Goal: Information Seeking & Learning: Check status

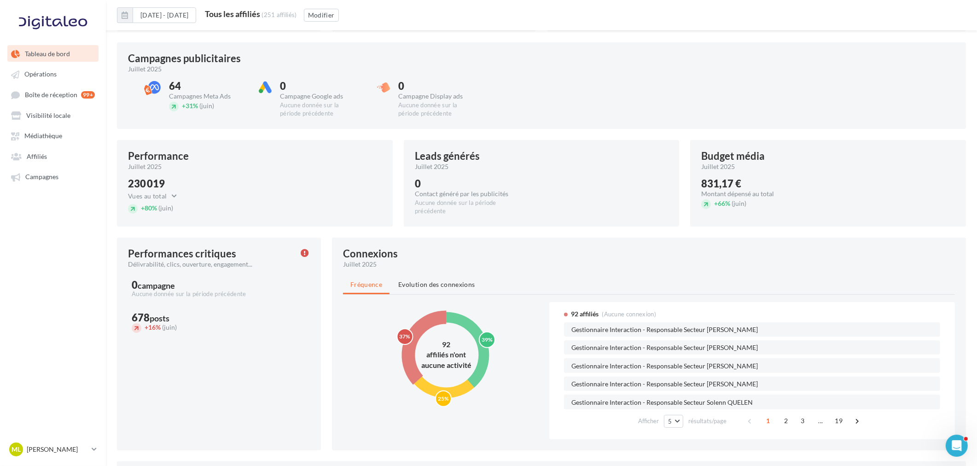
scroll to position [263, 0]
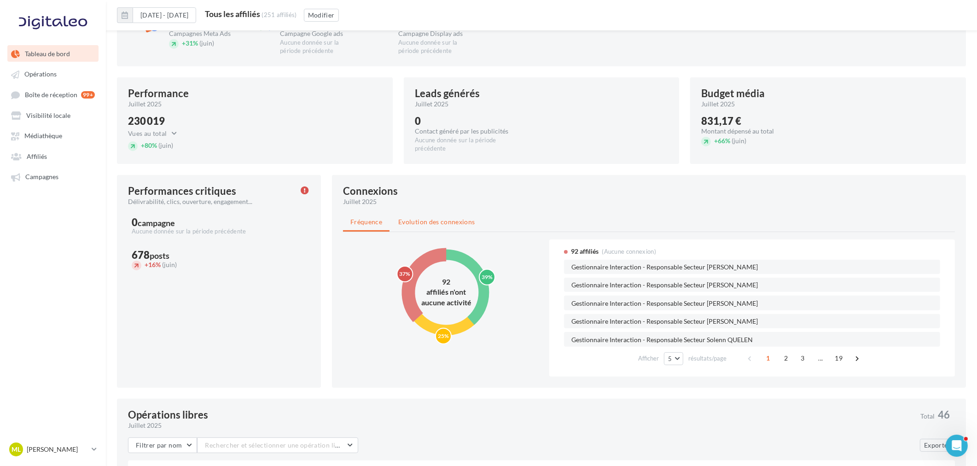
click at [439, 221] on span "Evolution des connexions" at bounding box center [436, 222] width 76 height 8
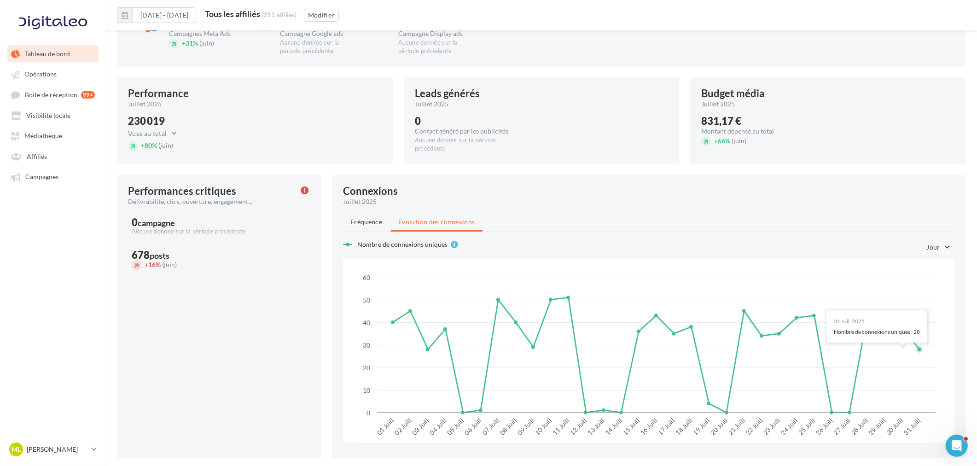
click at [942, 246] on button "Jour" at bounding box center [936, 247] width 35 height 16
click at [922, 300] on button "Semaine" at bounding box center [919, 295] width 69 height 24
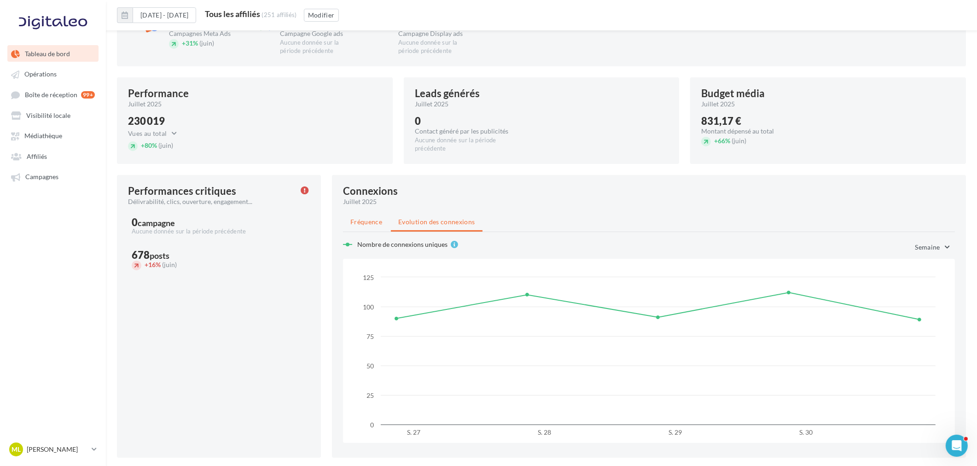
click at [376, 228] on li "Fréquence" at bounding box center [366, 222] width 46 height 17
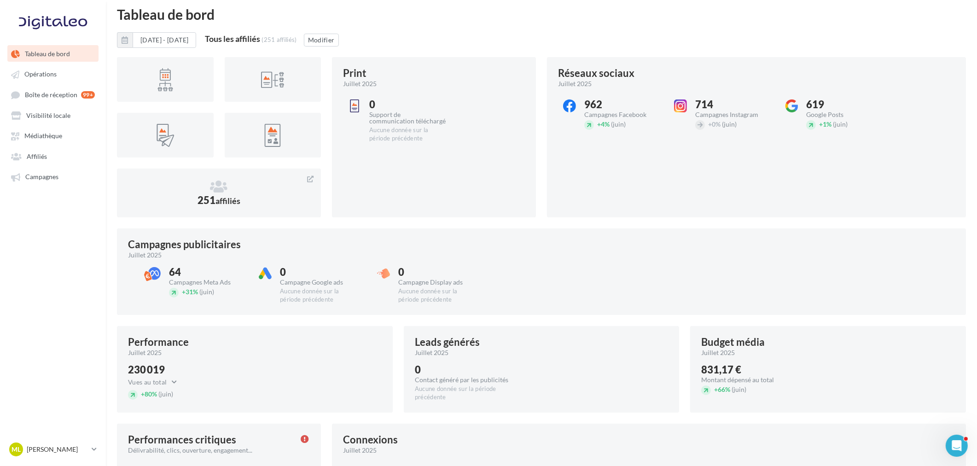
scroll to position [0, 0]
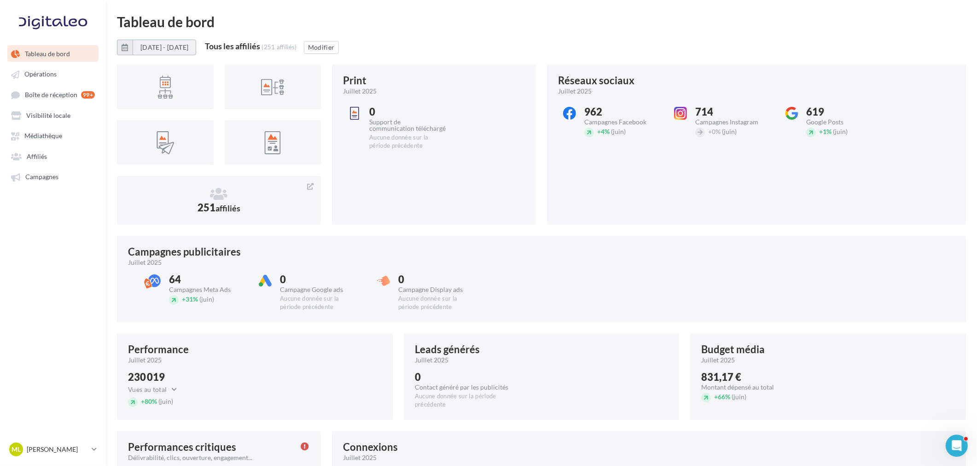
click at [196, 50] on button "[DATE] - [DATE]" at bounding box center [165, 48] width 64 height 16
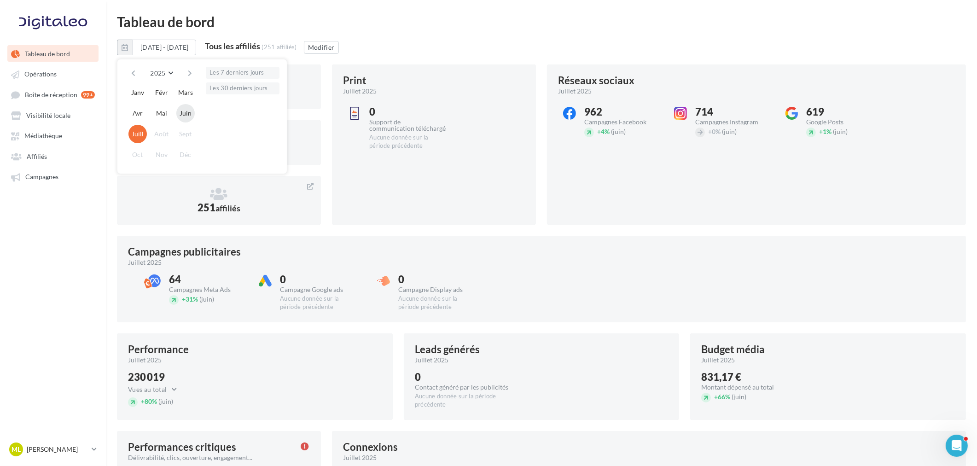
click at [184, 117] on button "Juin" at bounding box center [185, 113] width 18 height 18
click at [185, 114] on button "Juin" at bounding box center [185, 113] width 18 height 18
click at [185, 102] on div at bounding box center [165, 87] width 82 height 30
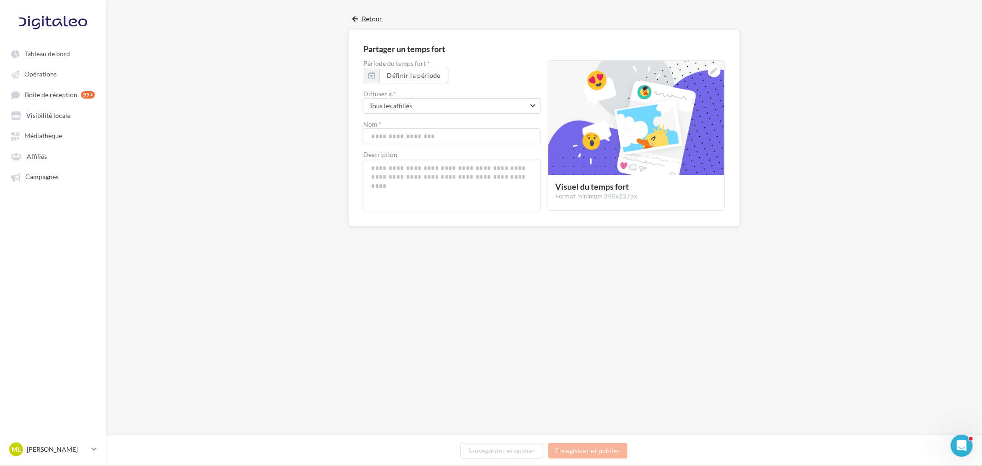
click at [369, 14] on button "Retour" at bounding box center [367, 21] width 37 height 17
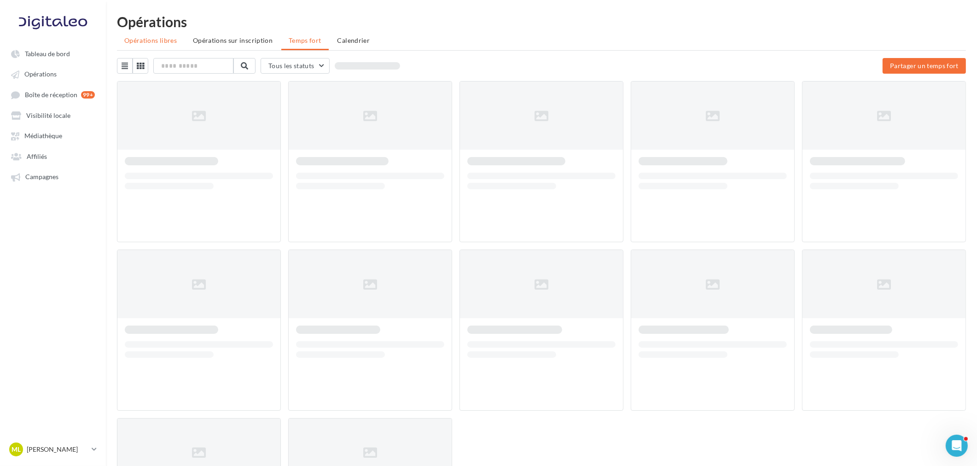
click at [154, 40] on span "Opérations libres" at bounding box center [150, 40] width 52 height 8
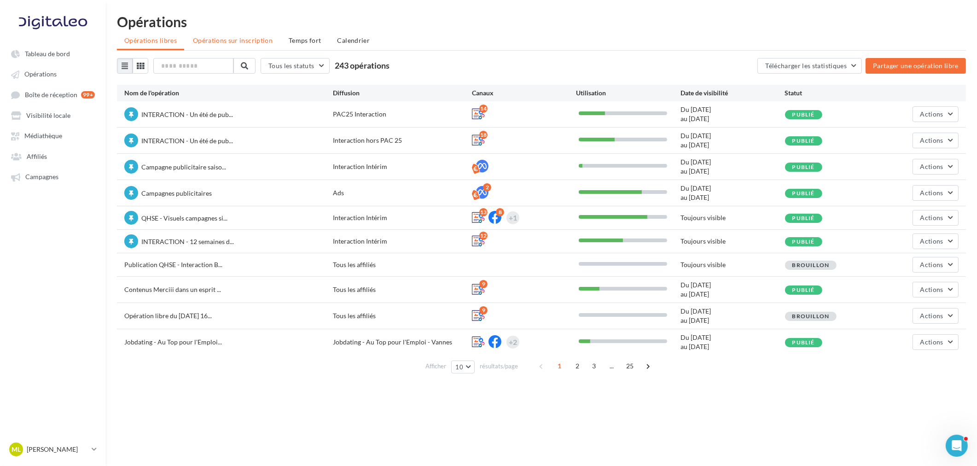
click at [232, 40] on span "Opérations sur inscription" at bounding box center [233, 40] width 80 height 8
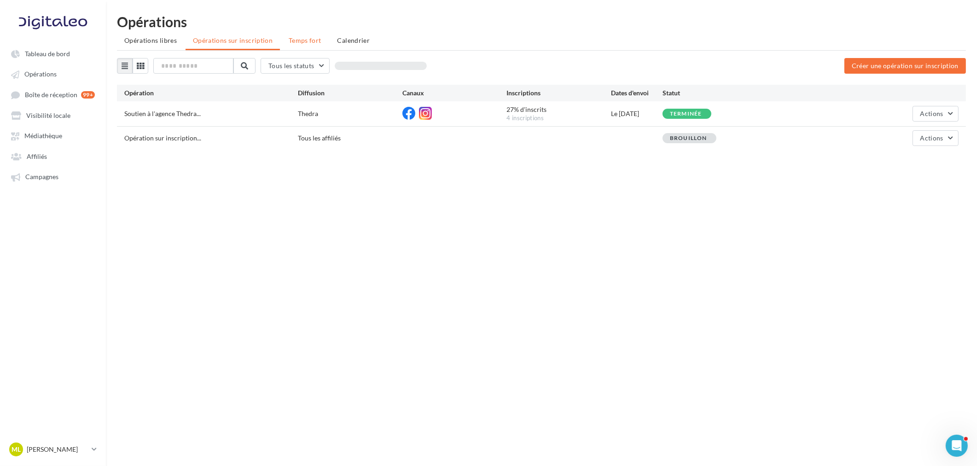
click at [318, 40] on li "Temps fort" at bounding box center [304, 40] width 47 height 17
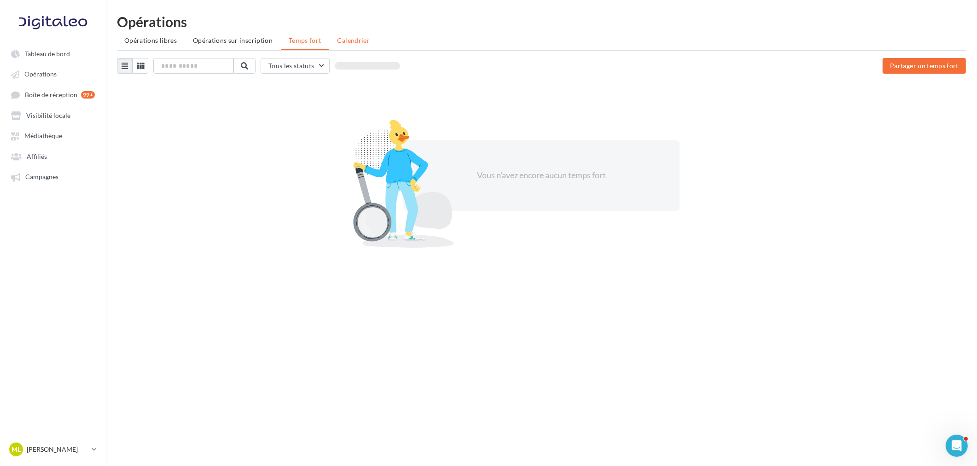
click at [361, 42] on span "Calendrier" at bounding box center [353, 40] width 33 height 8
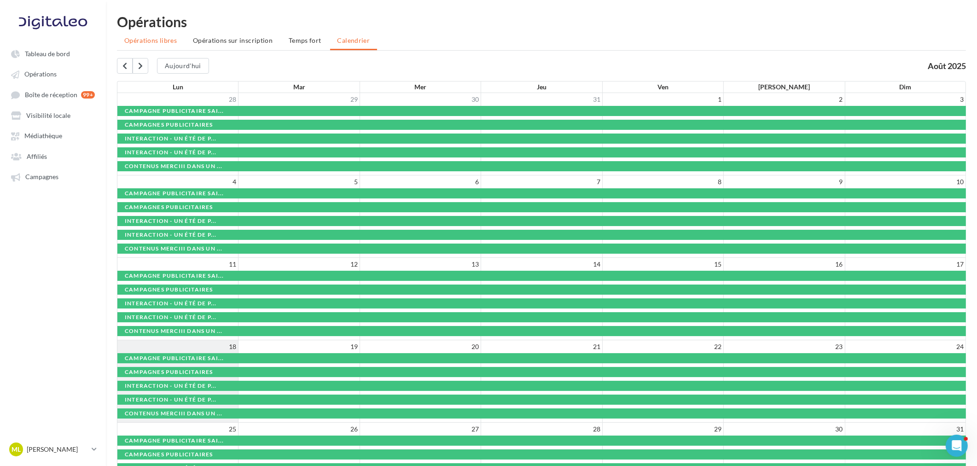
click at [146, 40] on span "Opérations libres" at bounding box center [150, 40] width 52 height 8
click at [146, 40] on ul "Opérations libres Opérations sur inscription Temps fort Calendrier" at bounding box center [541, 41] width 849 height 18
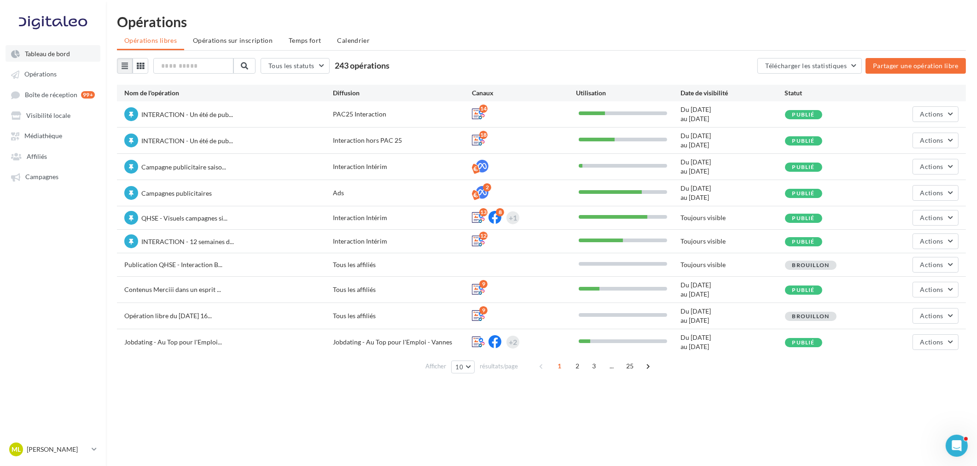
click at [46, 51] on span "Tableau de bord" at bounding box center [47, 54] width 45 height 8
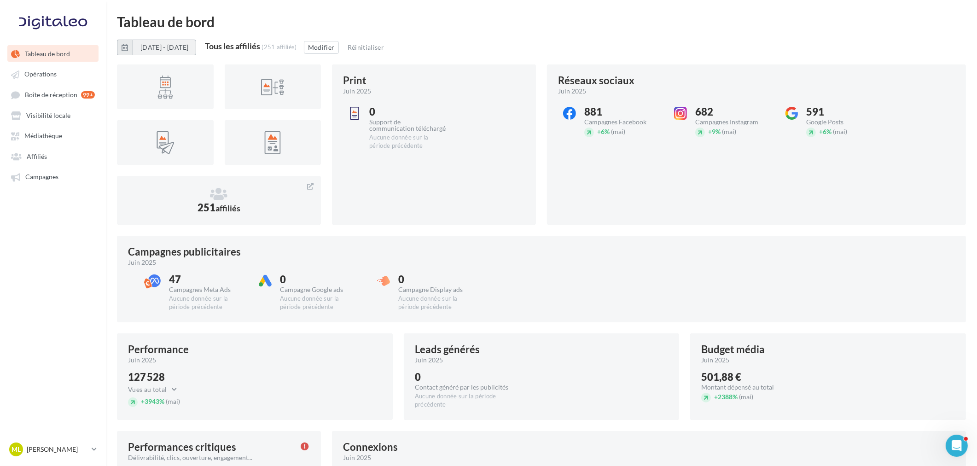
click at [189, 45] on button "[DATE] - [DATE]" at bounding box center [165, 48] width 64 height 16
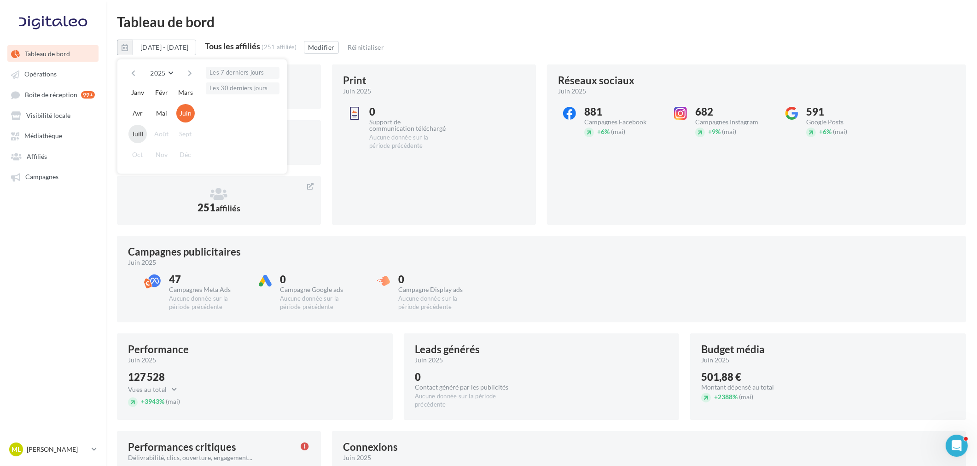
click at [138, 127] on button "Juill" at bounding box center [137, 134] width 18 height 18
click at [227, 91] on button "Les 30 derniers jours" at bounding box center [243, 88] width 74 height 12
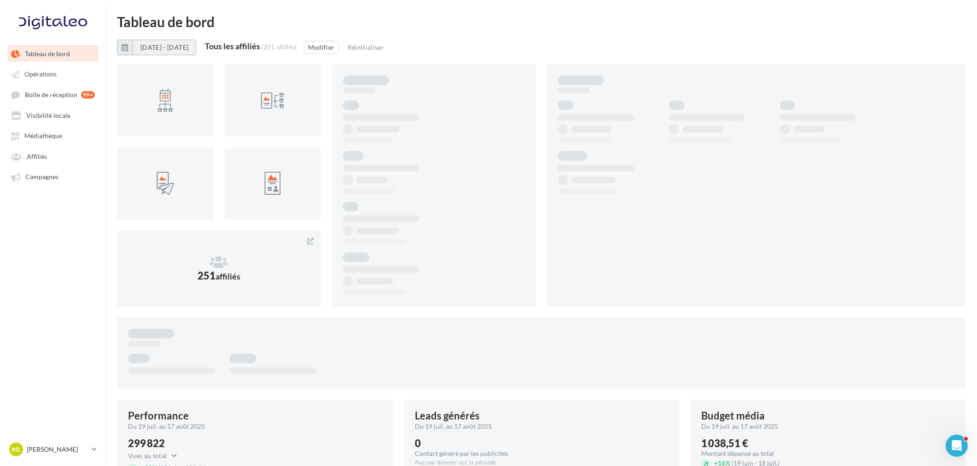
click at [171, 43] on button "[DATE] - [DATE]" at bounding box center [165, 48] width 64 height 16
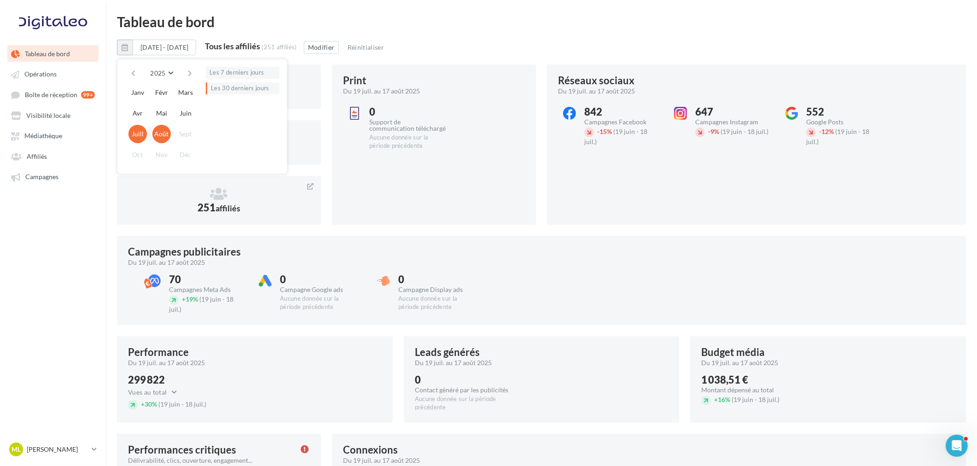
click at [140, 137] on button "Juill" at bounding box center [137, 134] width 18 height 18
click at [137, 133] on button "Juill" at bounding box center [137, 134] width 18 height 18
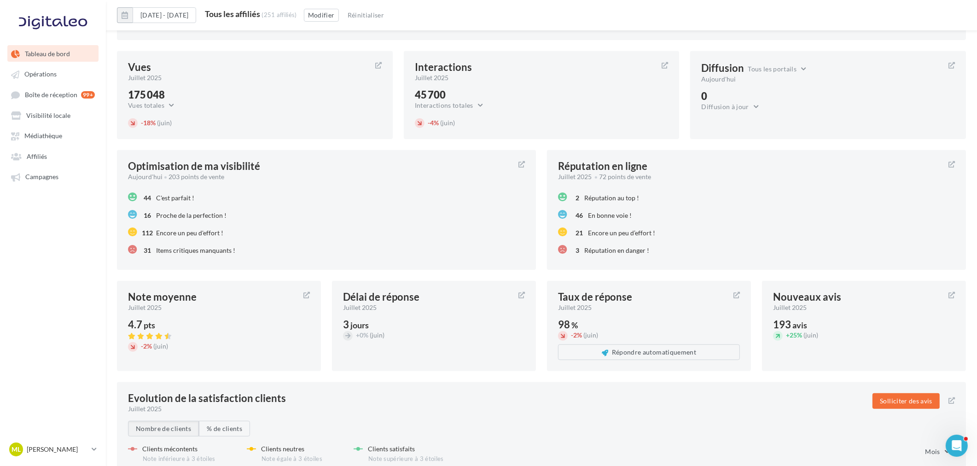
scroll to position [877, 0]
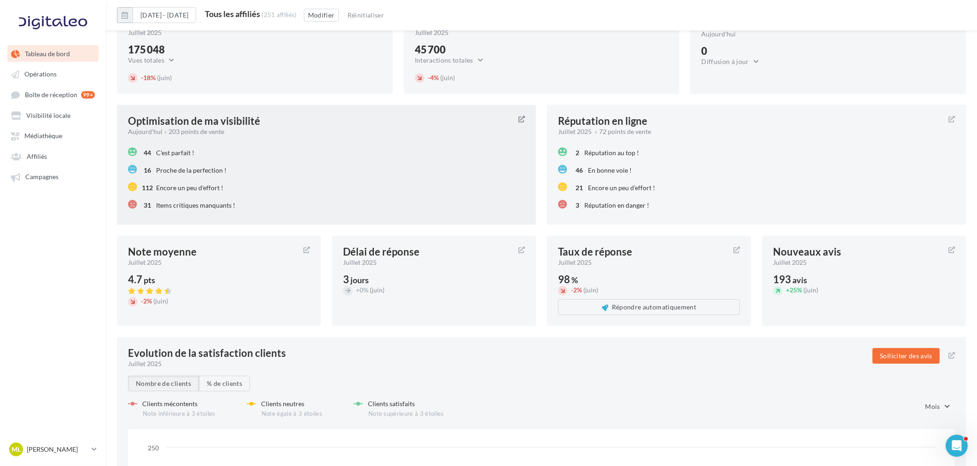
click at [522, 117] on icon at bounding box center [521, 119] width 6 height 6
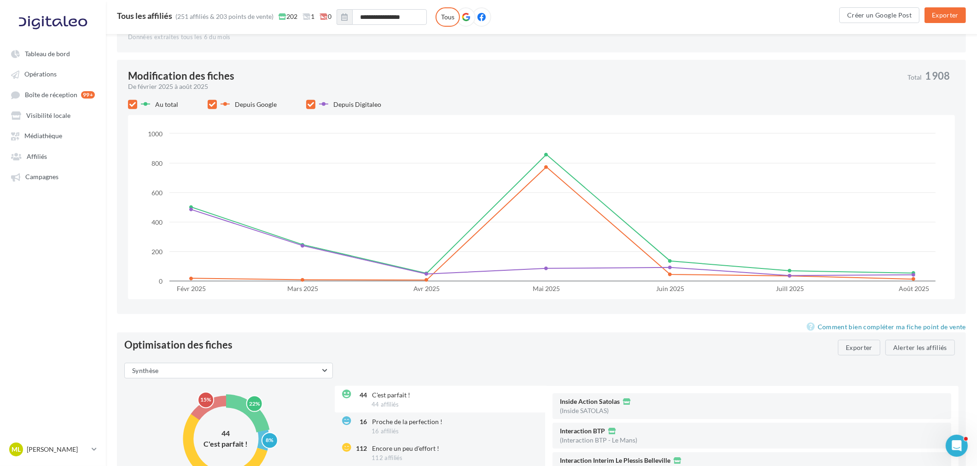
scroll to position [997, 0]
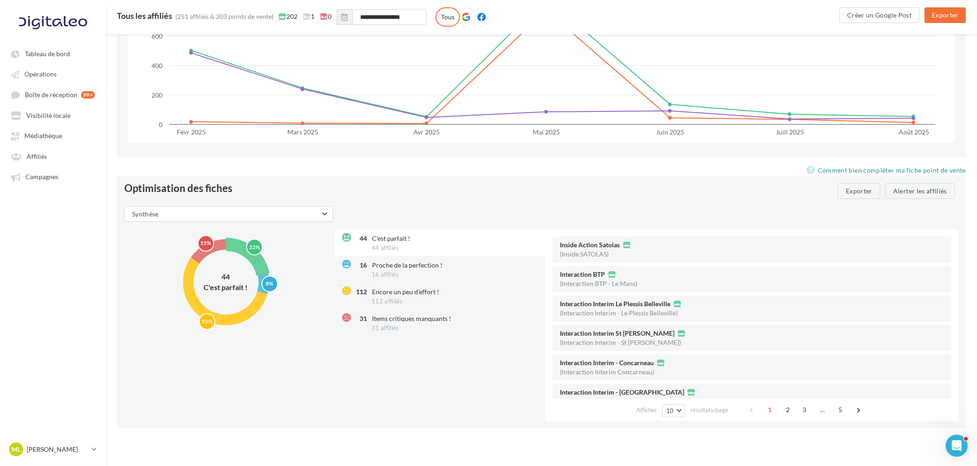
click at [226, 220] on div "Synthèse Synthèse Horaires non renseignés Critique Aucun visuel dans la galerie…" at bounding box center [541, 313] width 834 height 214
click at [230, 216] on button "Synthèse" at bounding box center [228, 214] width 208 height 16
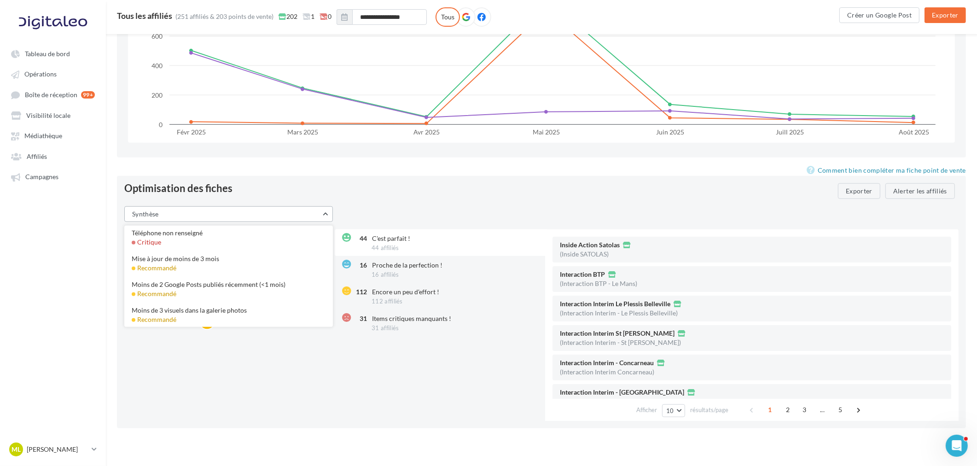
scroll to position [0, 0]
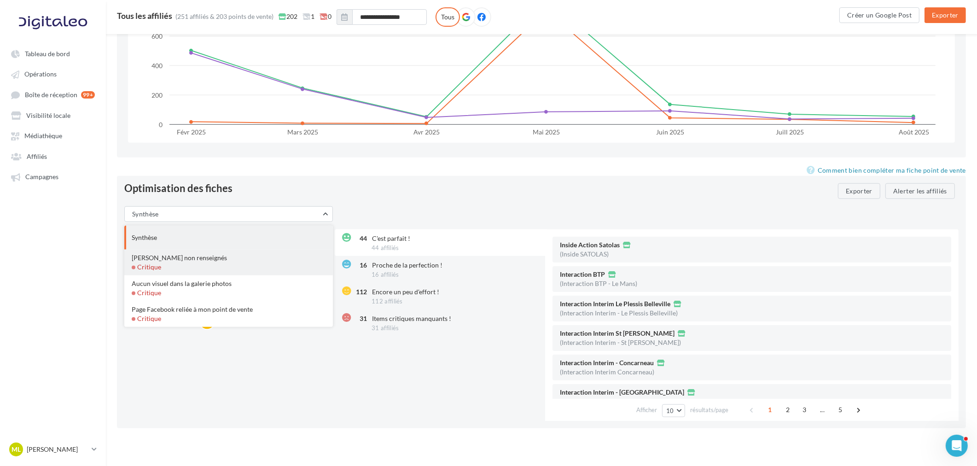
click at [210, 264] on div "[PERSON_NAME] non renseignés Critique" at bounding box center [228, 262] width 208 height 26
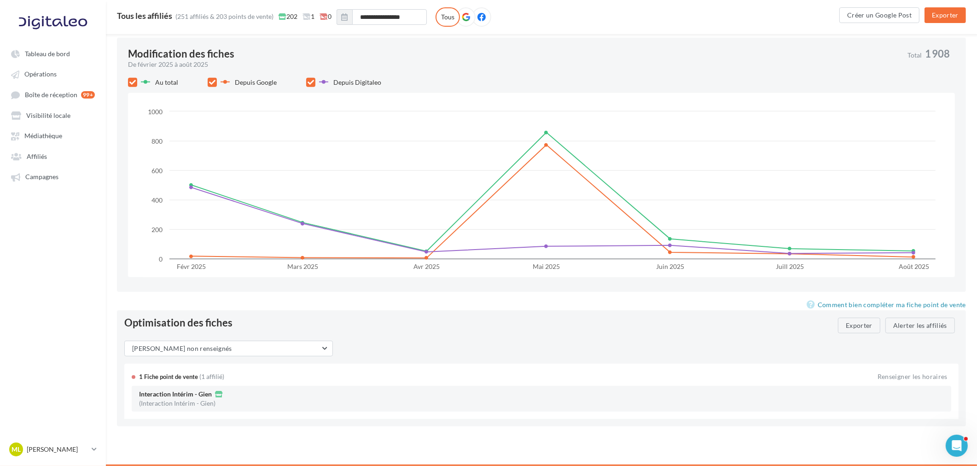
scroll to position [862, 0]
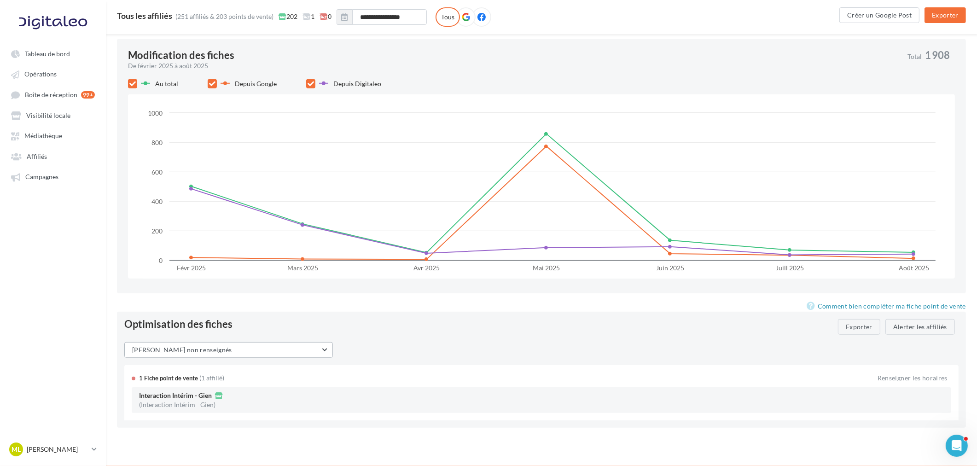
click at [251, 346] on button "[PERSON_NAME] non renseignés" at bounding box center [228, 350] width 208 height 16
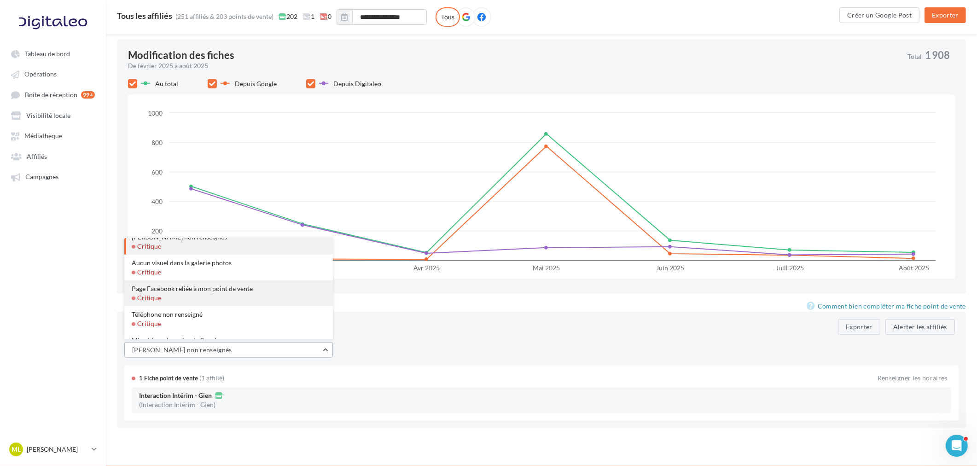
scroll to position [51, 0]
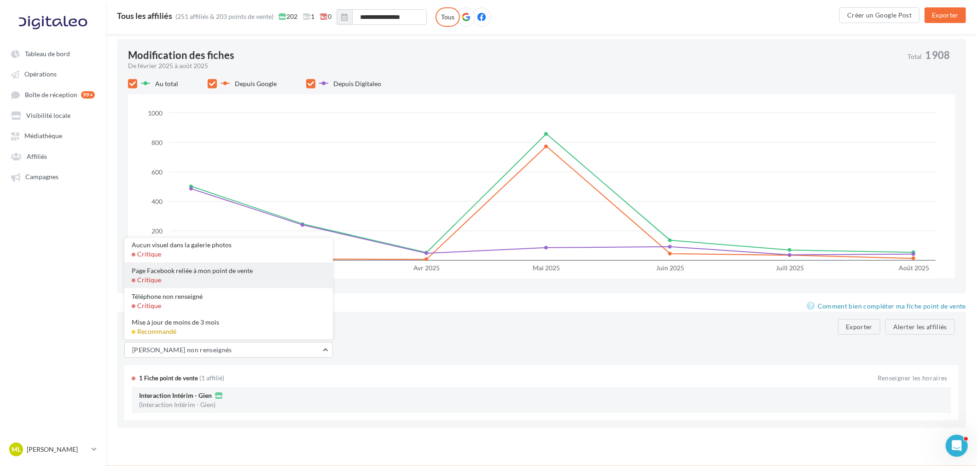
click at [185, 279] on div "Page Facebook reliée à mon point de vente Critique" at bounding box center [228, 275] width 208 height 26
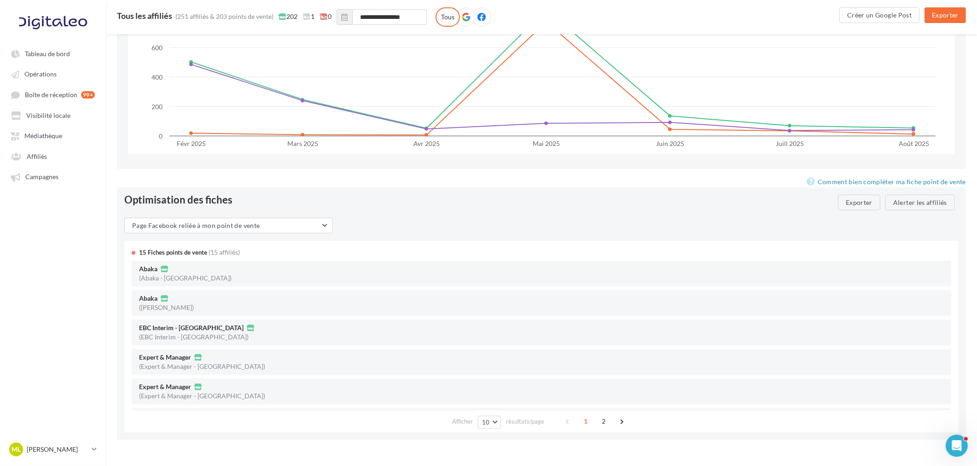
scroll to position [997, 0]
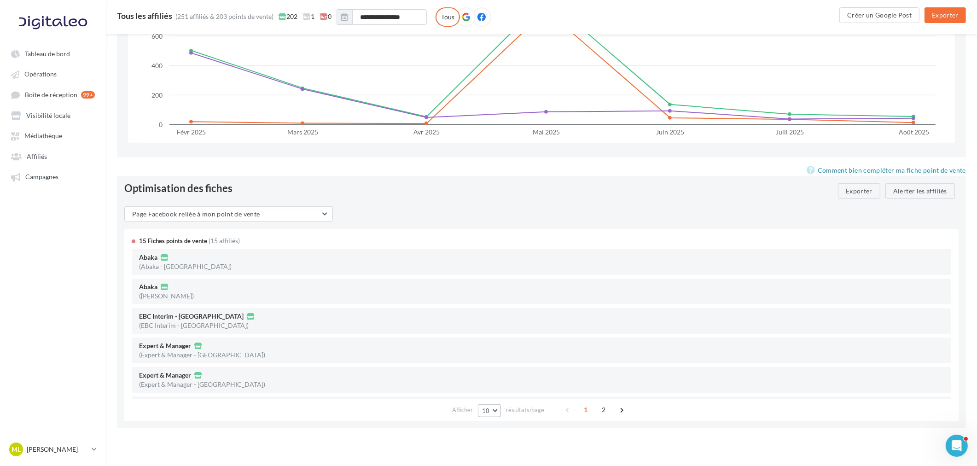
click at [485, 412] on button "10" at bounding box center [489, 410] width 23 height 13
click at [508, 393] on button "100" at bounding box center [510, 394] width 64 height 16
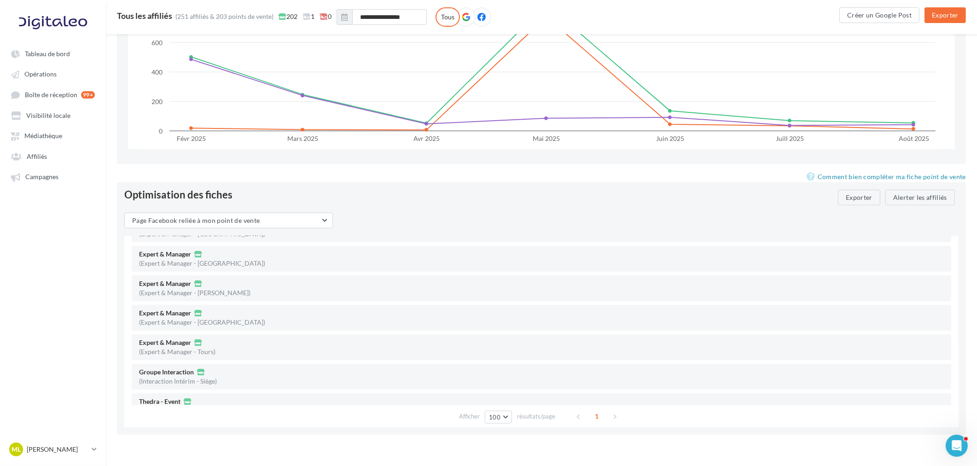
scroll to position [295, 0]
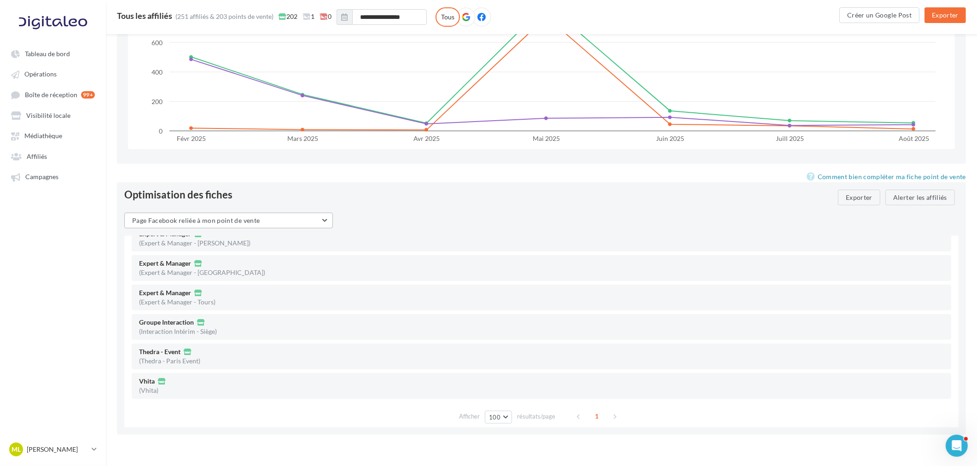
click at [223, 218] on span "Page Facebook reliée à mon point de vente" at bounding box center [195, 220] width 127 height 8
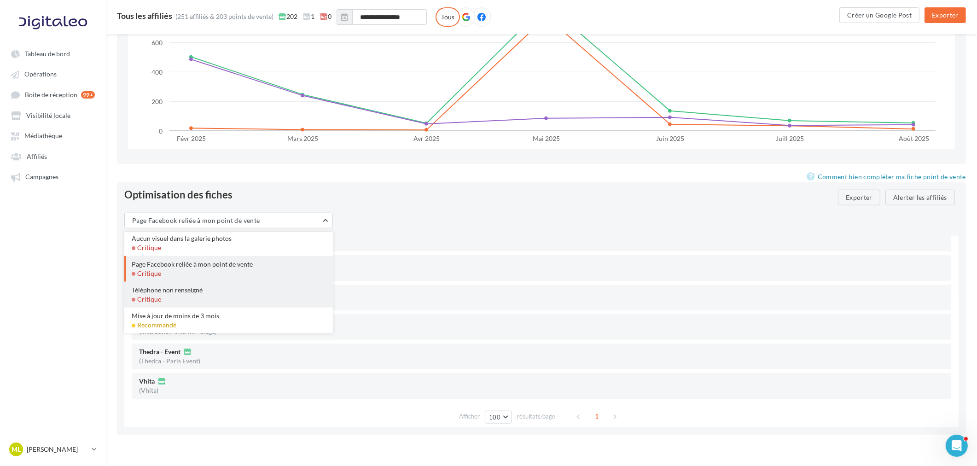
click at [184, 292] on div "Téléphone non renseigné" at bounding box center [229, 289] width 194 height 9
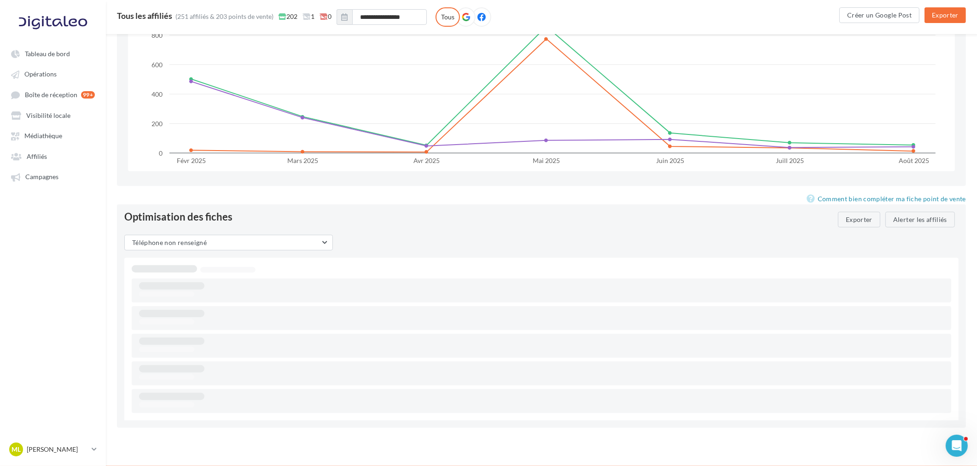
scroll to position [921, 0]
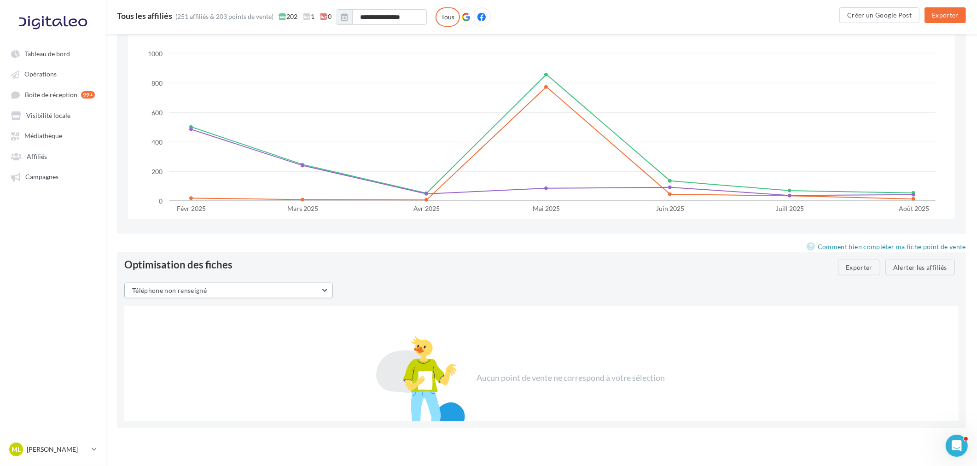
click at [270, 286] on button "Téléphone non renseigné" at bounding box center [228, 291] width 208 height 16
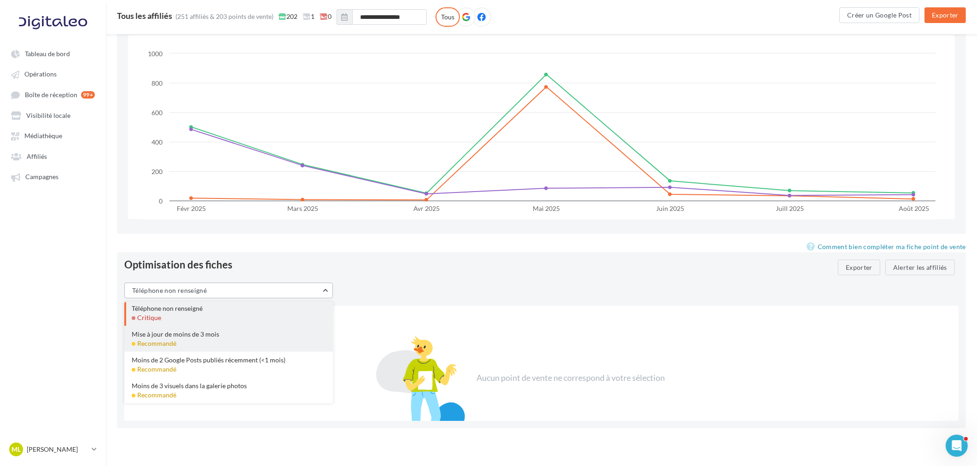
scroll to position [128, 0]
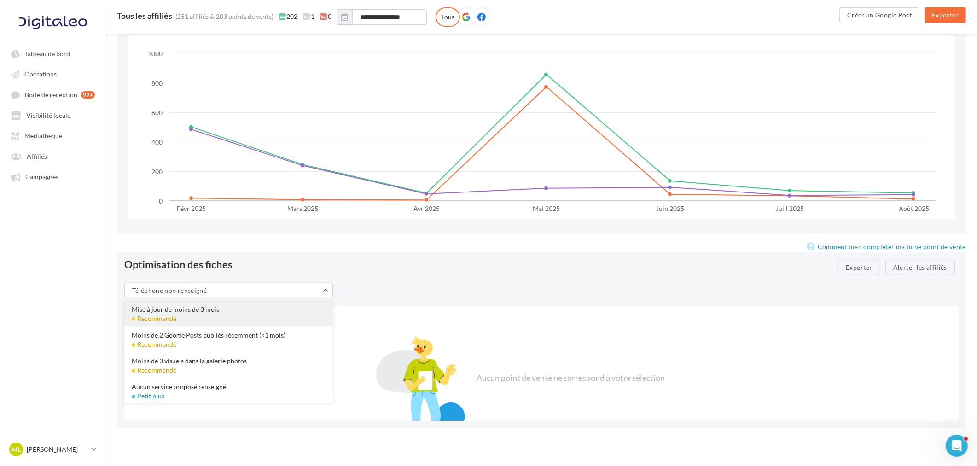
click at [219, 313] on div "Mise à jour de moins de 3 mois Recommandé" at bounding box center [228, 314] width 208 height 26
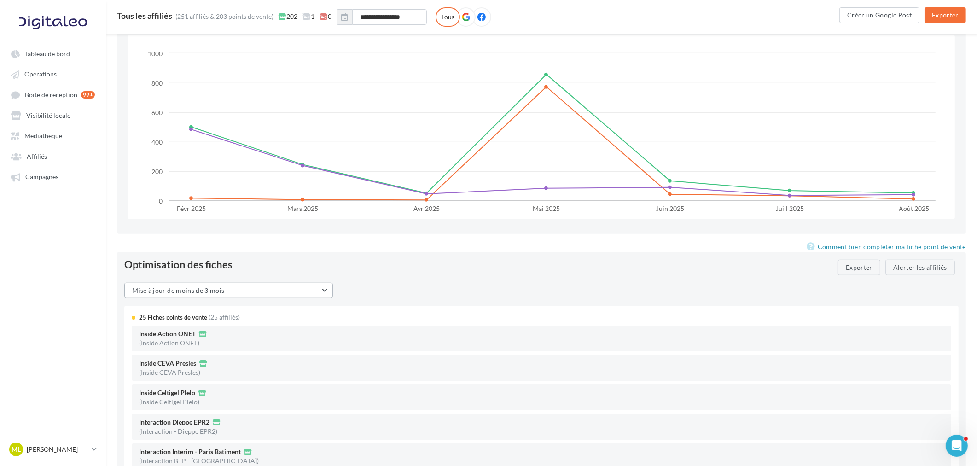
click at [235, 289] on button "Mise à jour de moins de 3 mois" at bounding box center [228, 291] width 208 height 16
click at [237, 290] on button "Mise à jour de moins de 3 mois" at bounding box center [228, 291] width 208 height 16
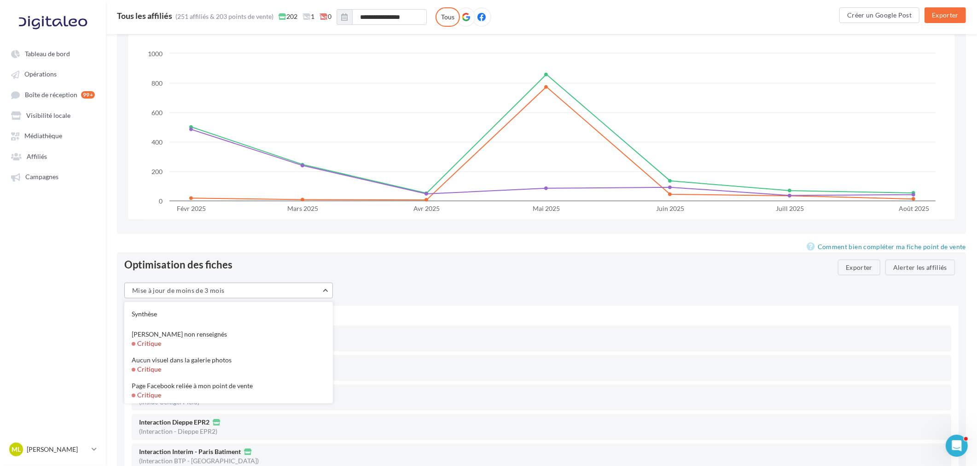
click at [237, 290] on button "Mise à jour de moins de 3 mois" at bounding box center [228, 291] width 208 height 16
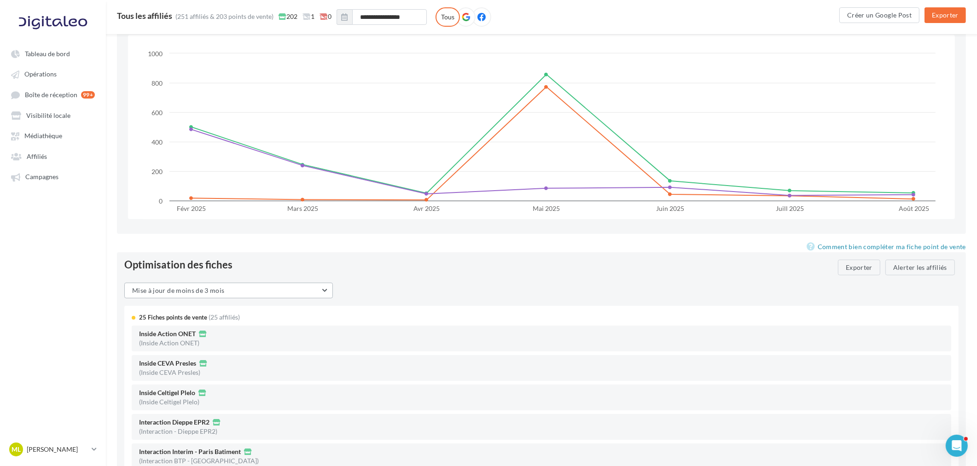
click at [274, 290] on button "Mise à jour de moins de 3 mois" at bounding box center [228, 291] width 208 height 16
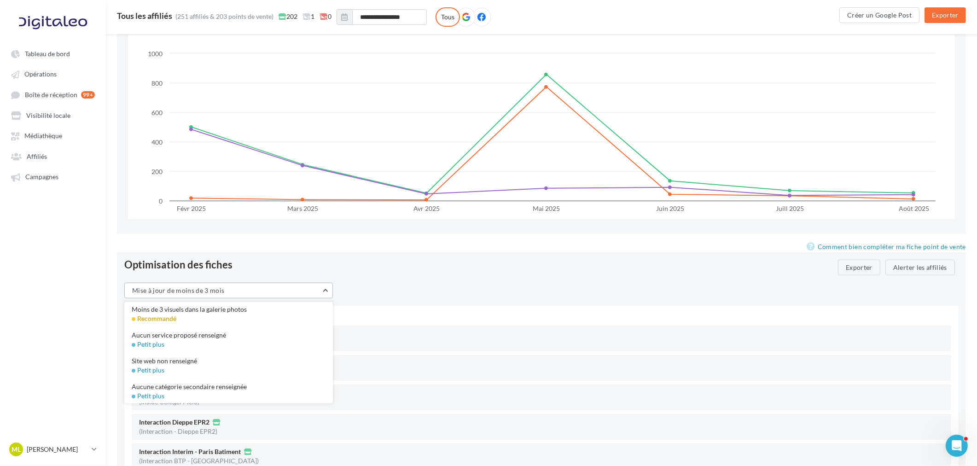
scroll to position [180, 0]
click at [212, 337] on div "Aucun service proposé renseigné" at bounding box center [229, 334] width 194 height 9
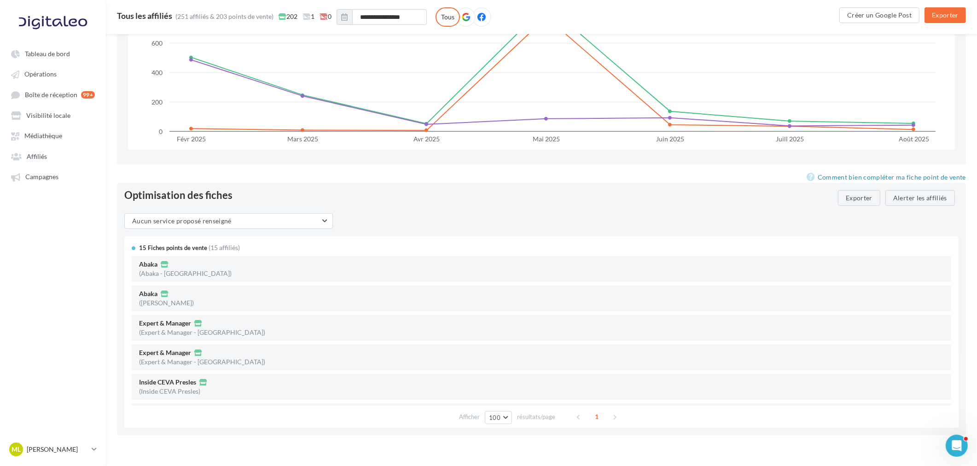
scroll to position [997, 0]
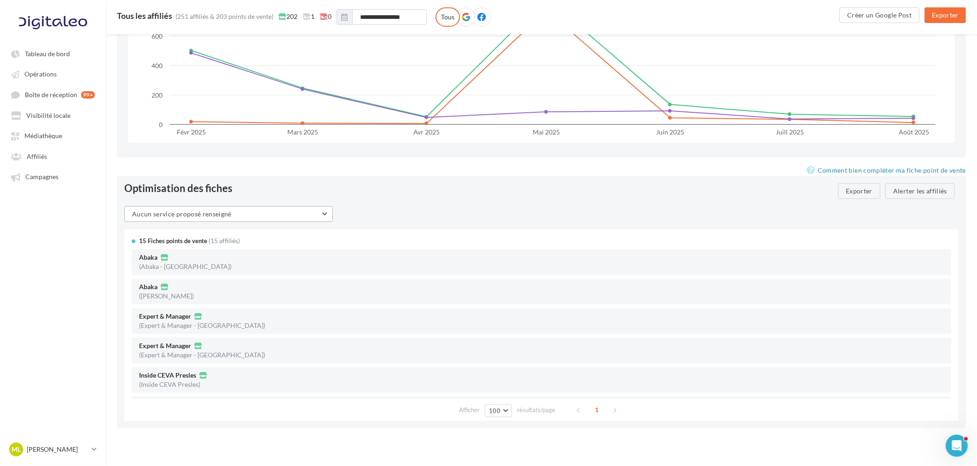
click at [277, 212] on button "Aucun service proposé renseigné" at bounding box center [228, 214] width 208 height 16
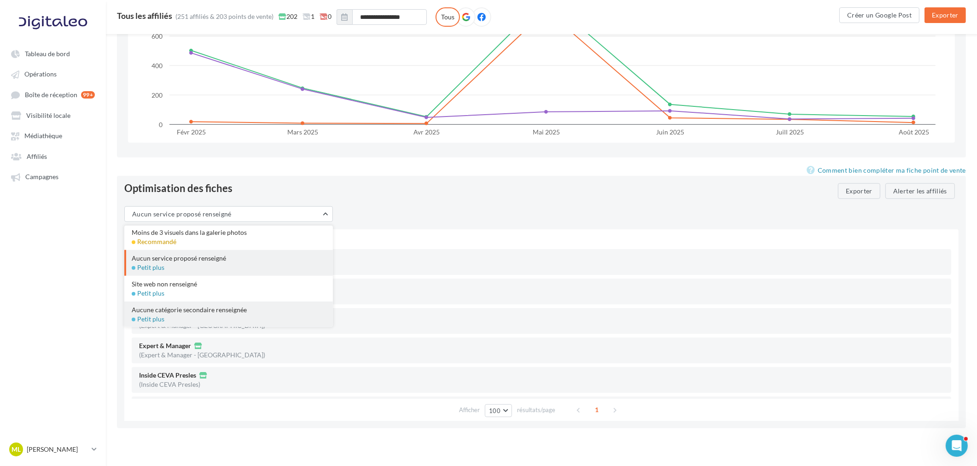
click at [221, 310] on div "Aucune catégorie secondaire renseignée" at bounding box center [229, 309] width 194 height 9
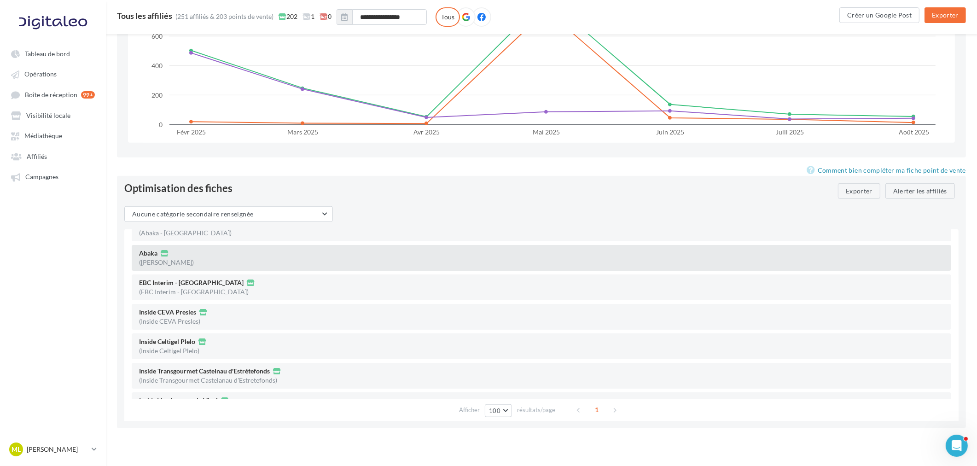
scroll to position [0, 0]
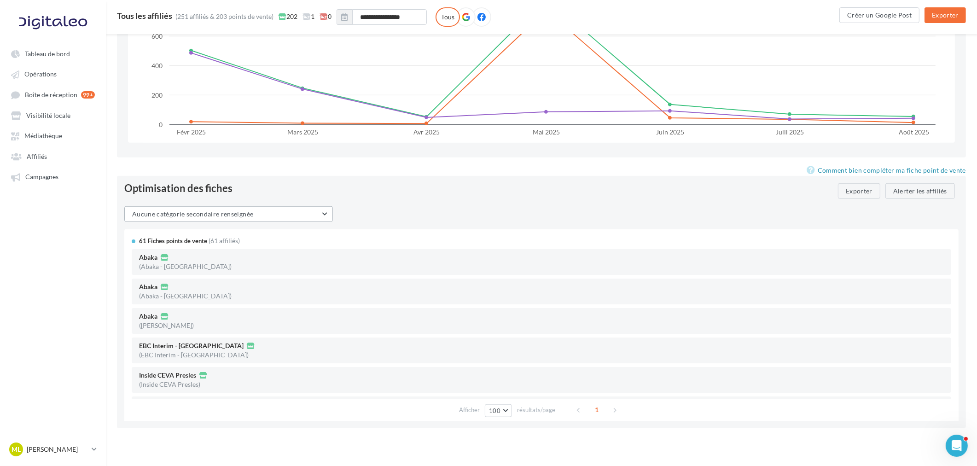
click at [215, 214] on span "Aucune catégorie secondaire renseignée" at bounding box center [192, 214] width 121 height 8
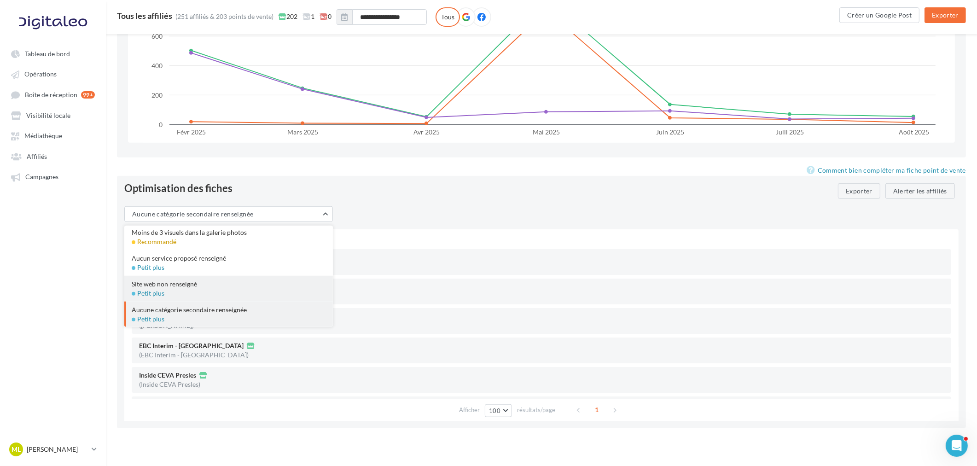
click at [204, 281] on div "Site web non renseigné" at bounding box center [229, 283] width 194 height 9
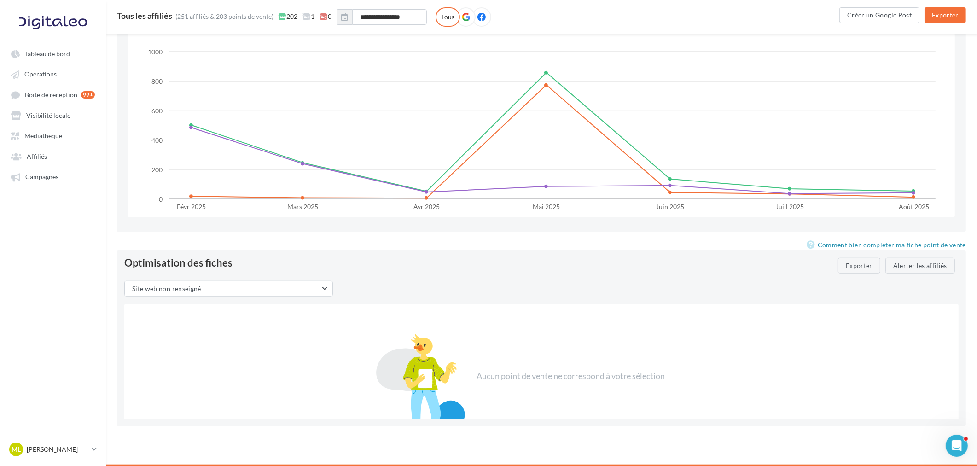
scroll to position [921, 0]
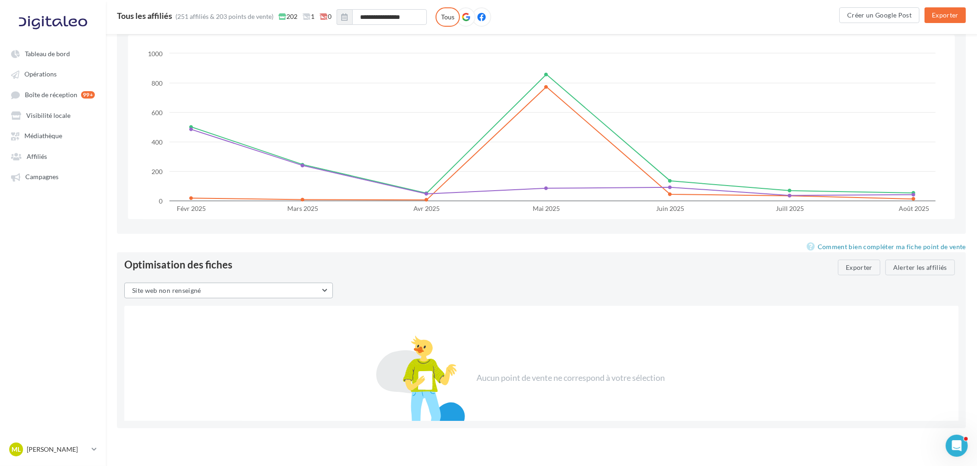
click at [264, 289] on button "Site web non renseigné" at bounding box center [228, 291] width 208 height 16
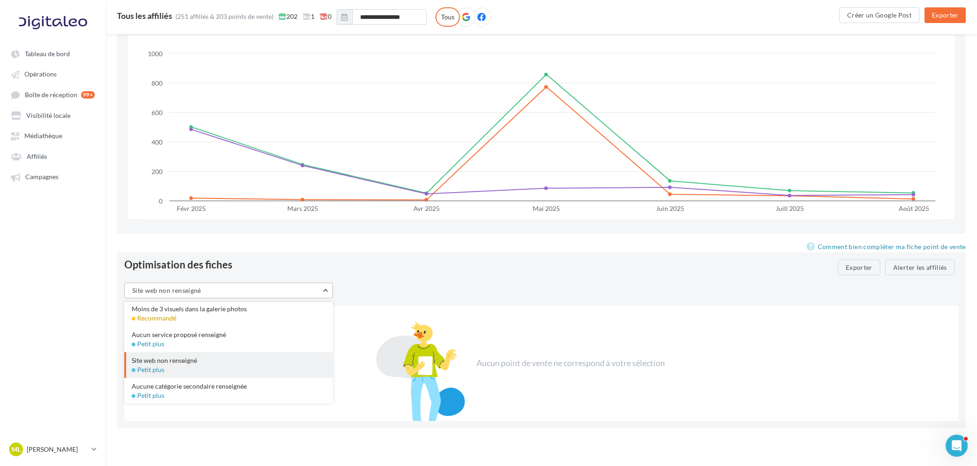
scroll to position [29, 0]
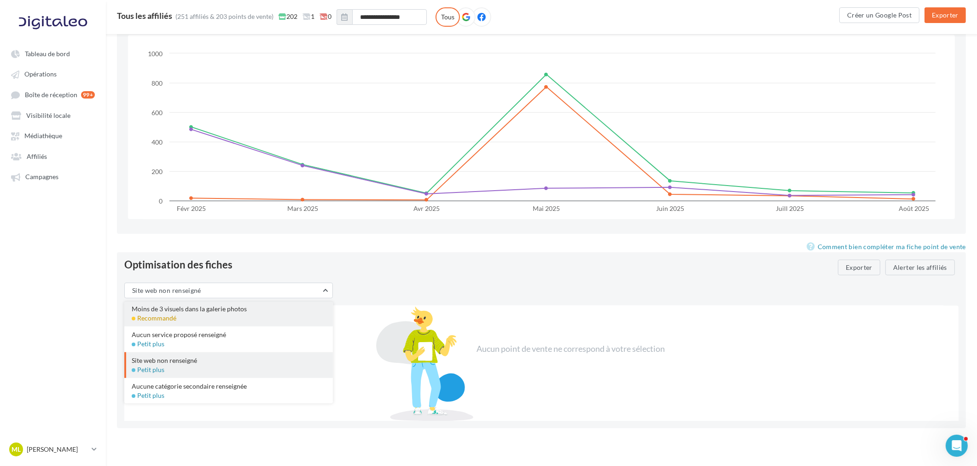
click at [218, 313] on div "Moins de 3 visuels dans la galerie photos Recommandé" at bounding box center [228, 314] width 208 height 26
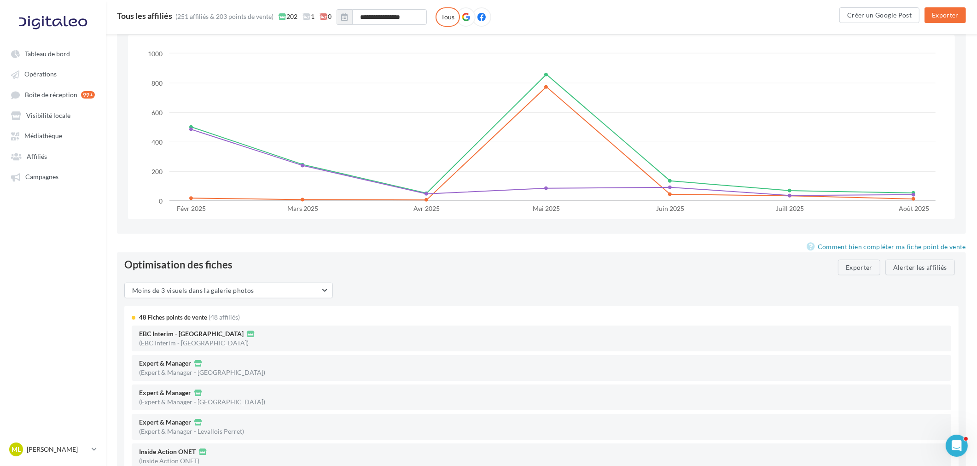
scroll to position [972, 0]
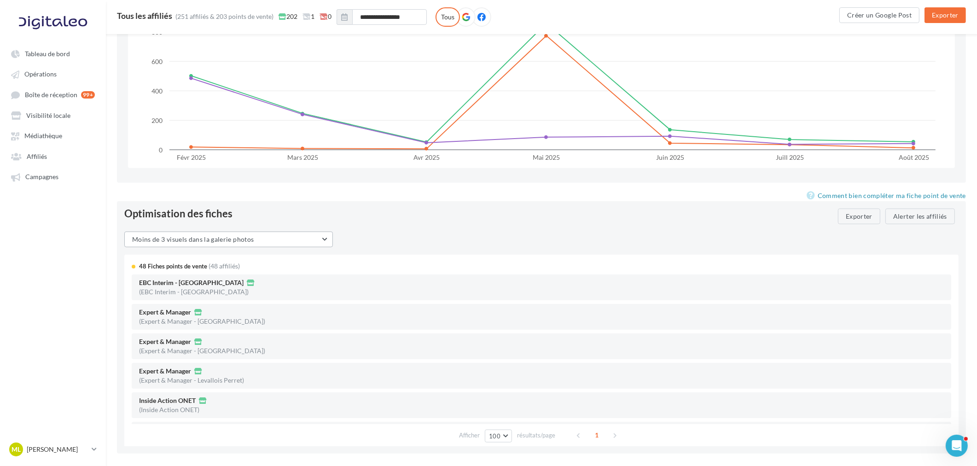
click at [284, 235] on button "Moins de 3 visuels dans la galerie photos" at bounding box center [228, 239] width 208 height 16
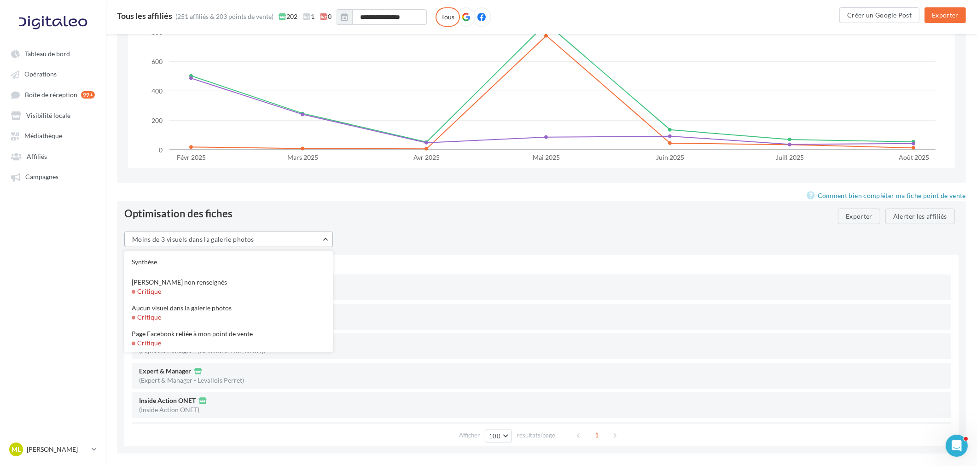
scroll to position [0, 0]
click at [201, 261] on div "Synthèse" at bounding box center [229, 262] width 194 height 9
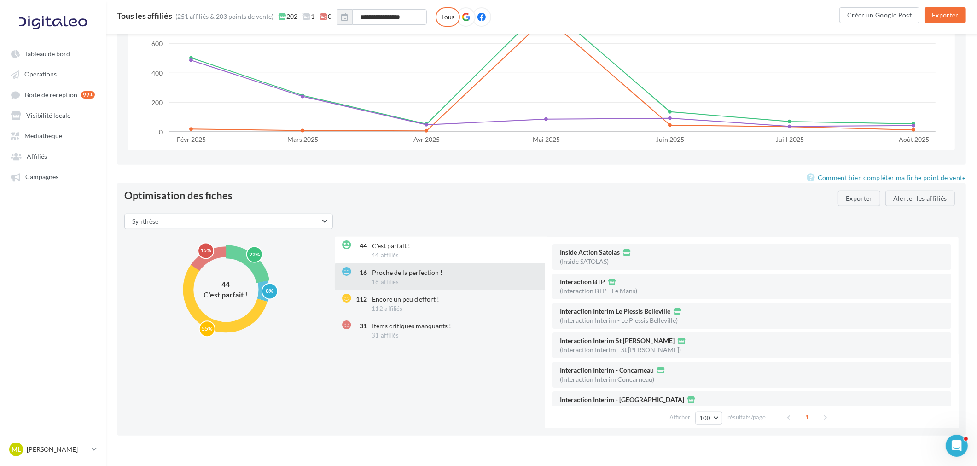
scroll to position [997, 0]
